Goal: Use online tool/utility: Utilize a website feature to perform a specific function

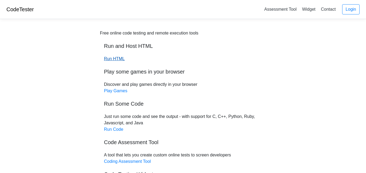
click at [109, 57] on link "Run HTML" at bounding box center [114, 59] width 21 height 5
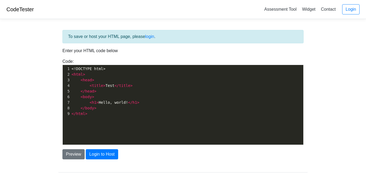
scroll to position [1, 0]
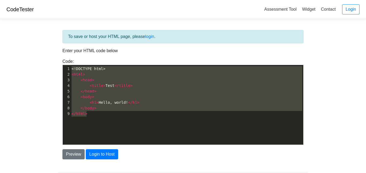
type textarea "<!DOCTYPE html> <html> <head> <title>Test</title> </head> <body> <h1>Hello, wor…"
drag, startPoint x: 113, startPoint y: 112, endPoint x: 29, endPoint y: 46, distance: 106.9
click at [29, 46] on body "CodeTester Assessment Tool Widget Contact Login To save or host your HTML page,…" at bounding box center [183, 96] width 366 height 193
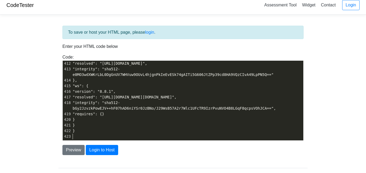
scroll to position [5, 0]
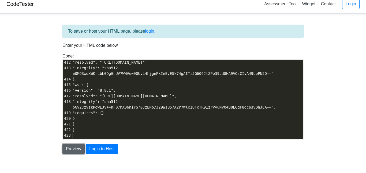
click at [74, 146] on button "Preview" at bounding box center [73, 149] width 22 height 10
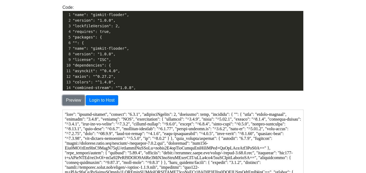
scroll to position [0, 0]
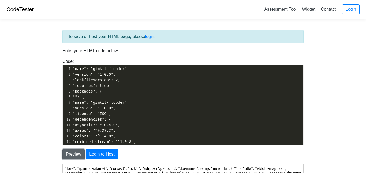
click at [75, 152] on button "Preview" at bounding box center [73, 155] width 22 height 10
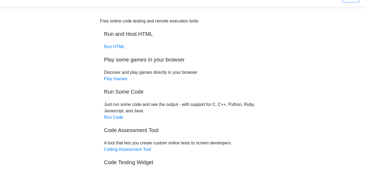
scroll to position [12, 0]
click at [123, 80] on link "Play Games" at bounding box center [115, 78] width 23 height 5
click at [117, 116] on link "Run Code" at bounding box center [113, 117] width 19 height 5
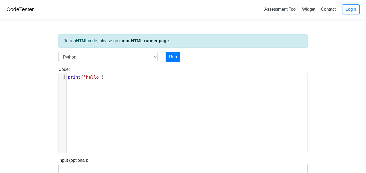
scroll to position [2, 0]
type textarea "print('hello')"
drag, startPoint x: 121, startPoint y: 81, endPoint x: 13, endPoint y: 78, distance: 108.4
click at [13, 78] on body "CodeTester Assessment Tool Widget Contact Login To run HTML code, please go to …" at bounding box center [183, 143] width 366 height 286
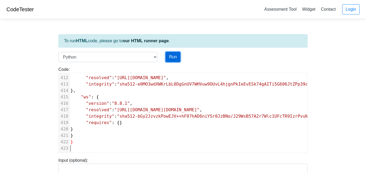
click at [173, 57] on button "Run" at bounding box center [173, 57] width 15 height 10
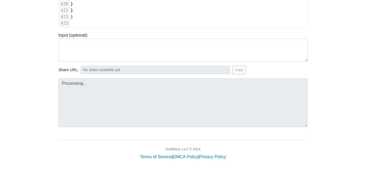
scroll to position [112, 1]
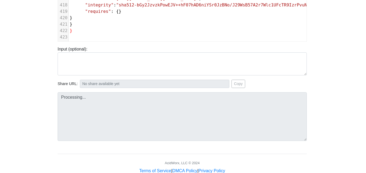
type input "[URL][DOMAIN_NAME]"
type textarea "Submission status: Runtime Error (NZEC) Stderr: File "script.py", line 1 "name"…"
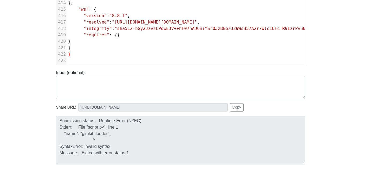
scroll to position [89, 2]
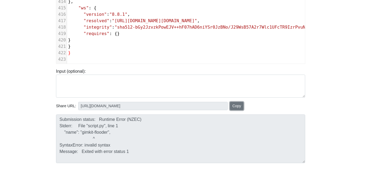
click at [240, 105] on button "Copy" at bounding box center [237, 106] width 14 height 8
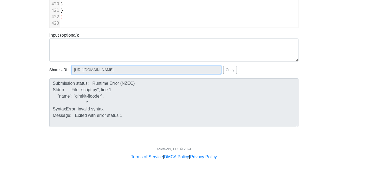
scroll to position [0, 0]
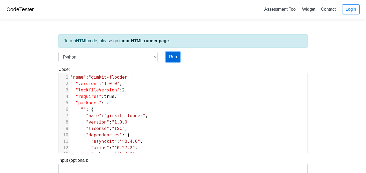
click at [175, 54] on button "Run" at bounding box center [173, 57] width 15 height 10
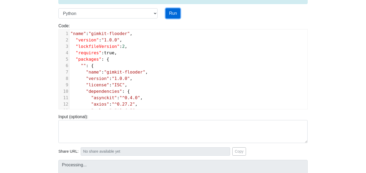
scroll to position [43, 0]
type input "[URL][DOMAIN_NAME]"
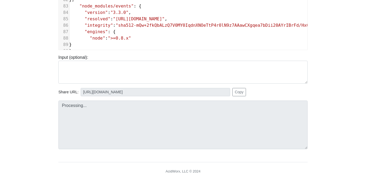
scroll to position [114, 0]
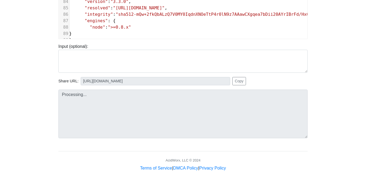
click at [121, 87] on div "Processing..." at bounding box center [182, 112] width 257 height 53
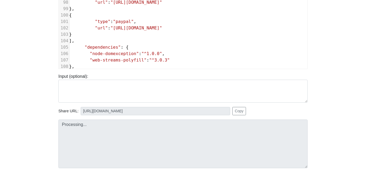
scroll to position [617, 0]
